Goal: Register for event/course

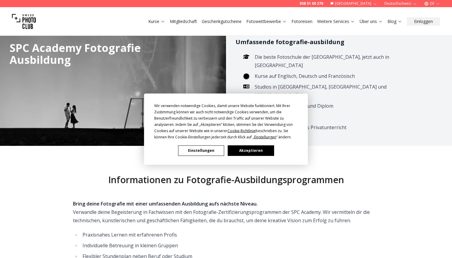
click at [203, 151] on button "Einstellungen" at bounding box center [201, 150] width 46 height 10
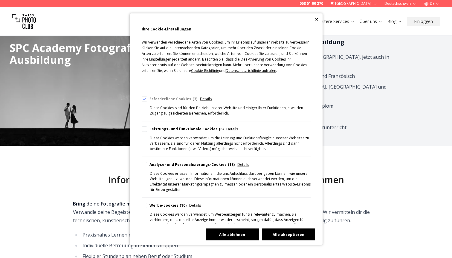
click at [216, 233] on button "Alle ablehnen" at bounding box center [231, 235] width 53 height 12
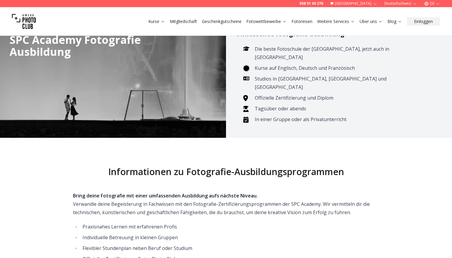
scroll to position [18, 0]
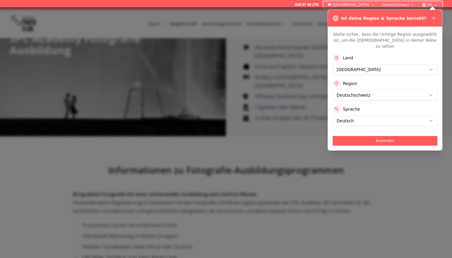
click at [265, 48] on div at bounding box center [226, 132] width 452 height 251
click at [434, 19] on icon at bounding box center [433, 18] width 5 height 5
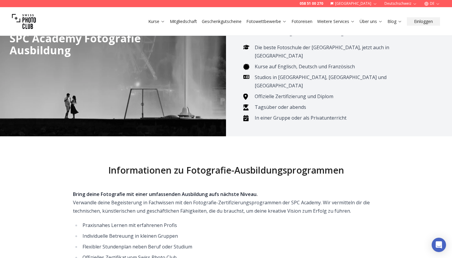
click at [157, 22] on link "Kurse" at bounding box center [156, 22] width 17 height 6
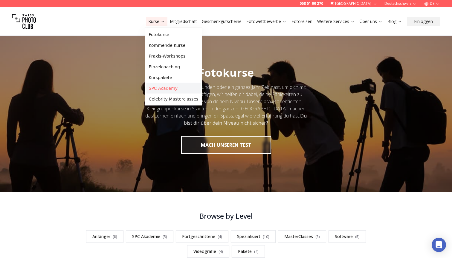
click at [168, 88] on link "SPC Academy" at bounding box center [173, 88] width 54 height 11
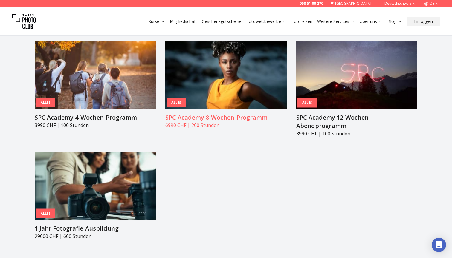
scroll to position [645, 0]
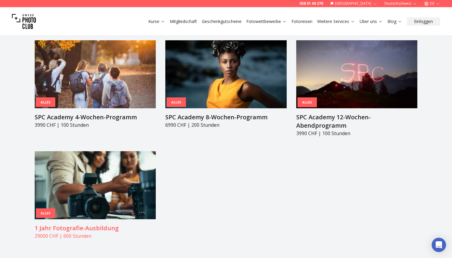
click at [107, 168] on img at bounding box center [95, 185] width 121 height 68
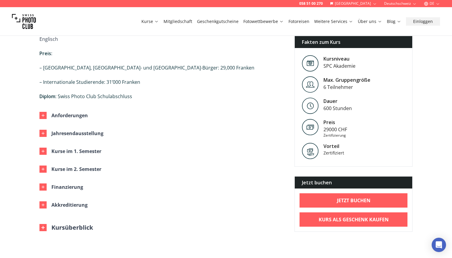
scroll to position [493, 0]
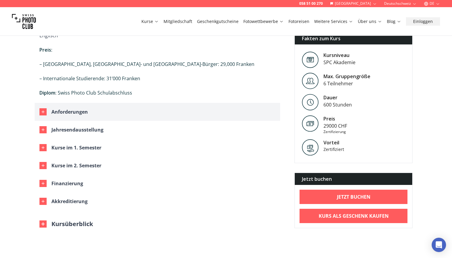
click at [87, 103] on button "Anforderungen" at bounding box center [157, 112] width 245 height 18
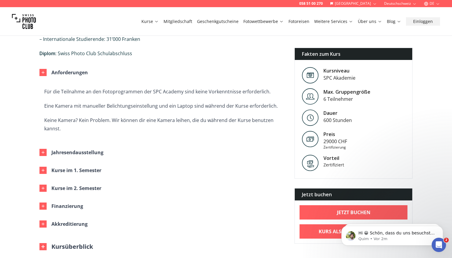
scroll to position [535, 0]
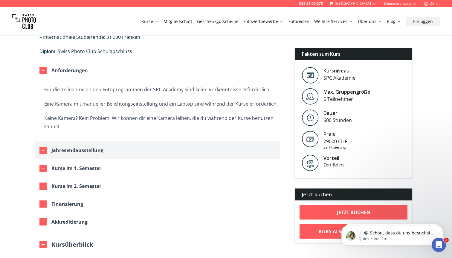
click at [78, 146] on div "Jahresendausstellung" at bounding box center [77, 150] width 52 height 8
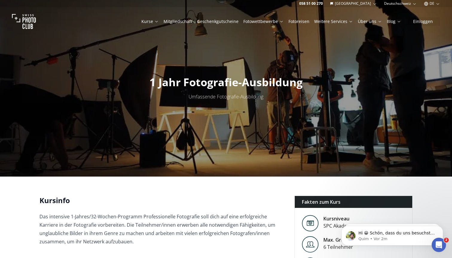
scroll to position [0, 0]
